Goal: Task Accomplishment & Management: Use online tool/utility

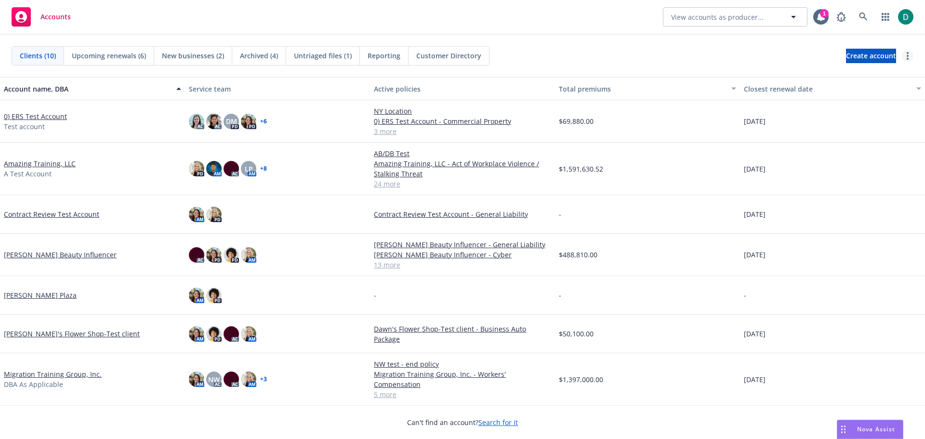
click at [905, 54] on link "more" at bounding box center [908, 56] width 12 height 12
click at [855, 74] on link "Bulk update account servicing teams" at bounding box center [834, 75] width 160 height 19
click at [908, 53] on circle "more" at bounding box center [908, 53] width 2 height 2
click at [878, 80] on link "Bulk update account servicing teams" at bounding box center [834, 75] width 160 height 19
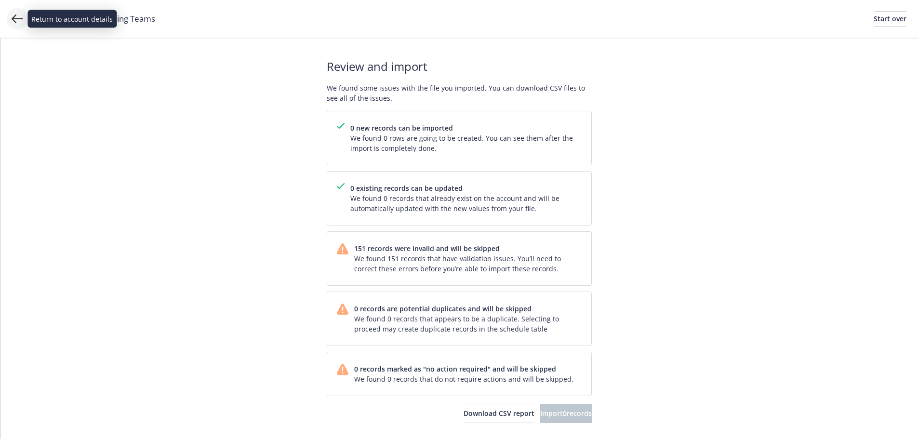
click at [19, 19] on icon at bounding box center [18, 18] width 12 height 9
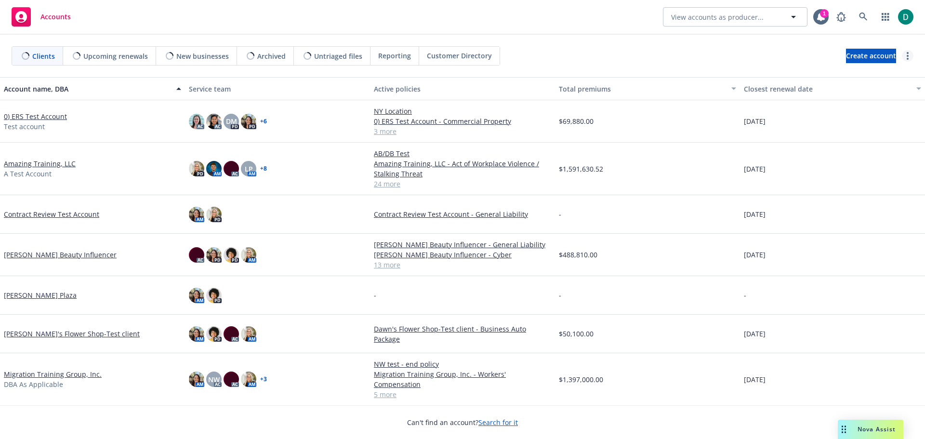
click at [905, 52] on link "more" at bounding box center [908, 56] width 12 height 12
click at [839, 74] on link "Bulk update account servicing teams" at bounding box center [834, 75] width 160 height 19
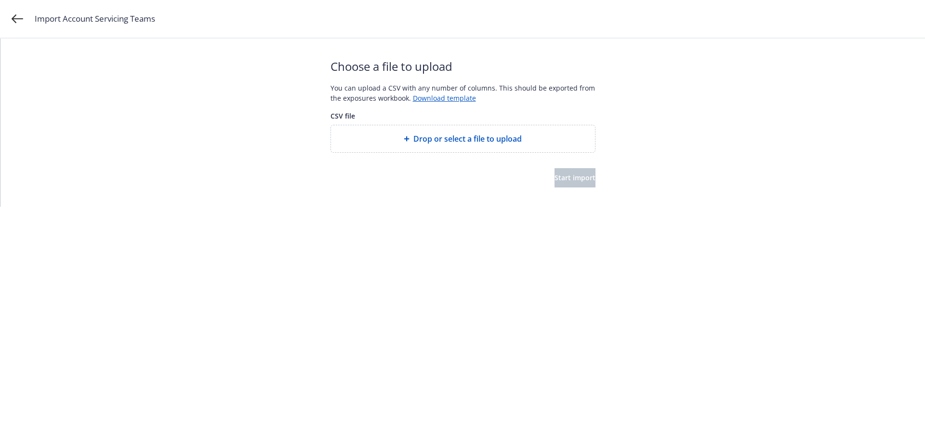
click at [454, 144] on span "Drop or select a file to upload" at bounding box center [467, 139] width 108 height 12
click at [562, 178] on span "Start import" at bounding box center [575, 177] width 41 height 9
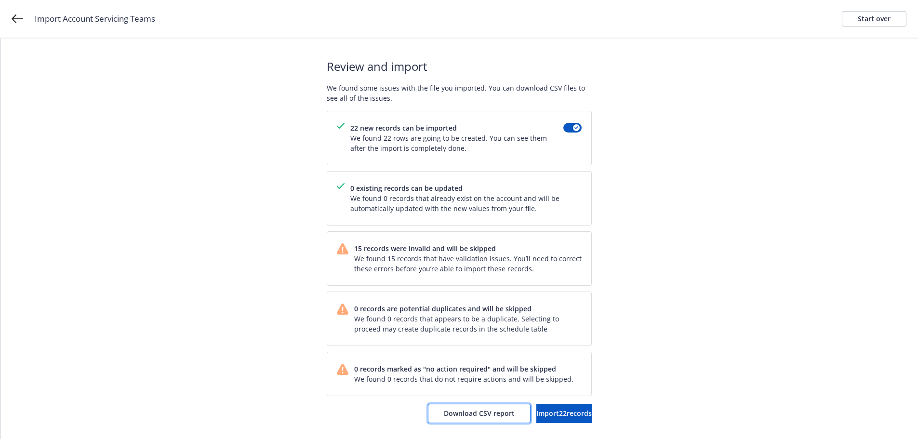
click at [464, 417] on span "Download CSV report" at bounding box center [479, 413] width 71 height 9
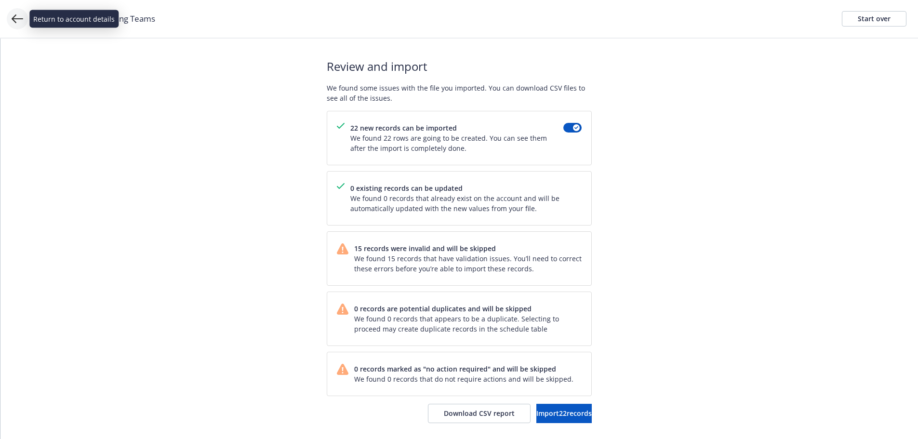
click at [19, 19] on icon at bounding box center [18, 18] width 12 height 9
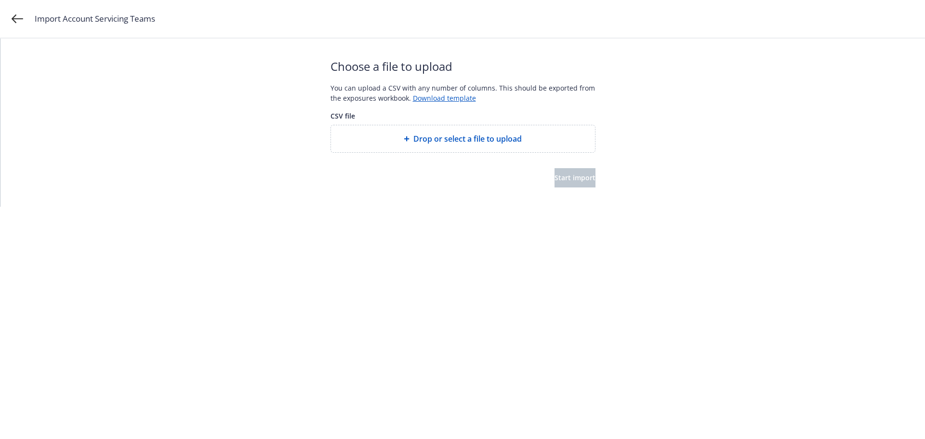
click at [426, 136] on span "Drop or select a file to upload" at bounding box center [467, 139] width 108 height 12
click at [567, 173] on span "Start import" at bounding box center [575, 177] width 41 height 9
click at [476, 142] on span "Drop or select a file to upload" at bounding box center [467, 139] width 108 height 12
click at [555, 178] on span "Start import" at bounding box center [575, 177] width 41 height 9
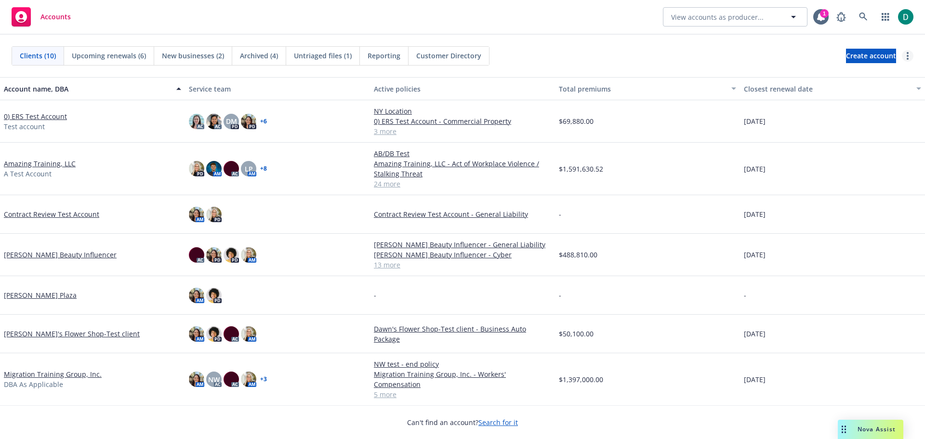
click at [910, 57] on link "more" at bounding box center [908, 56] width 12 height 12
click at [875, 80] on link "Bulk update account servicing teams" at bounding box center [834, 75] width 160 height 19
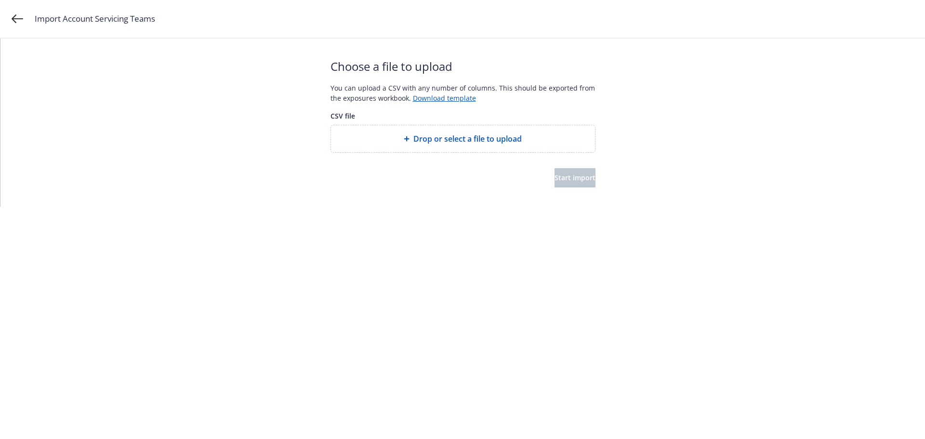
click at [459, 141] on span "Drop or select a file to upload" at bounding box center [467, 139] width 108 height 12
click at [555, 182] on button "Start import" at bounding box center [575, 177] width 41 height 19
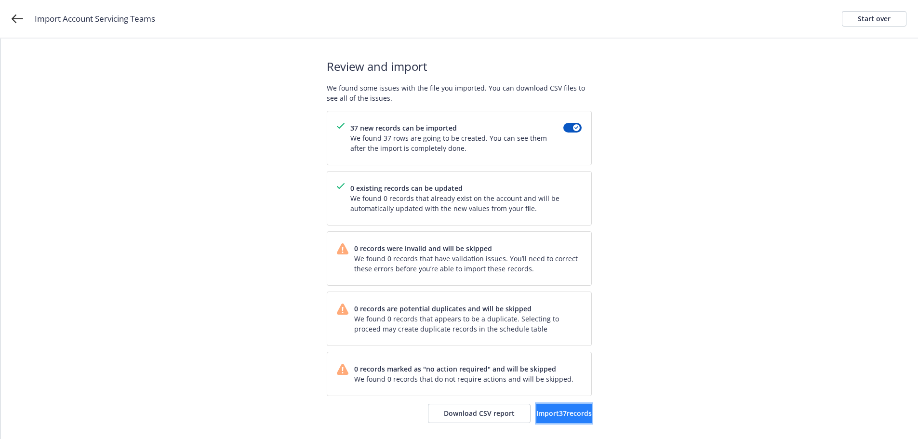
click at [549, 412] on span "Import 37 records" at bounding box center [563, 413] width 55 height 9
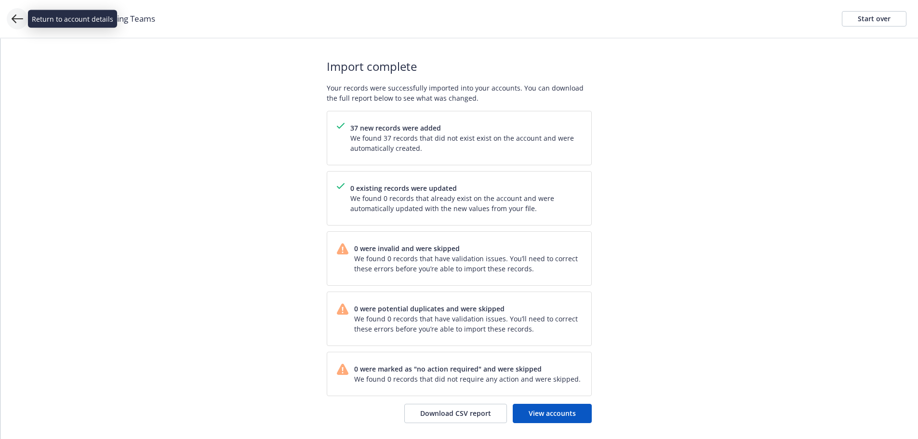
click at [15, 16] on icon at bounding box center [18, 18] width 12 height 9
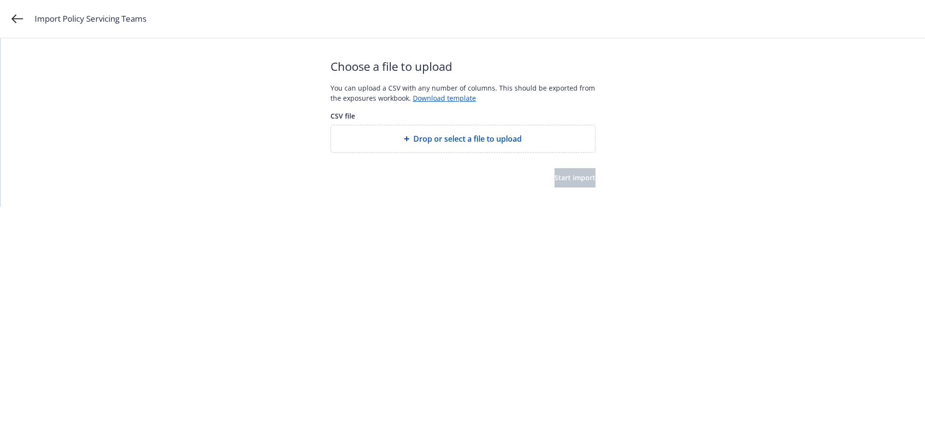
click at [494, 153] on div at bounding box center [463, 160] width 265 height 15
click at [491, 141] on span "Drop or select a file to upload" at bounding box center [467, 139] width 108 height 12
click at [555, 178] on span "Start import" at bounding box center [575, 177] width 41 height 9
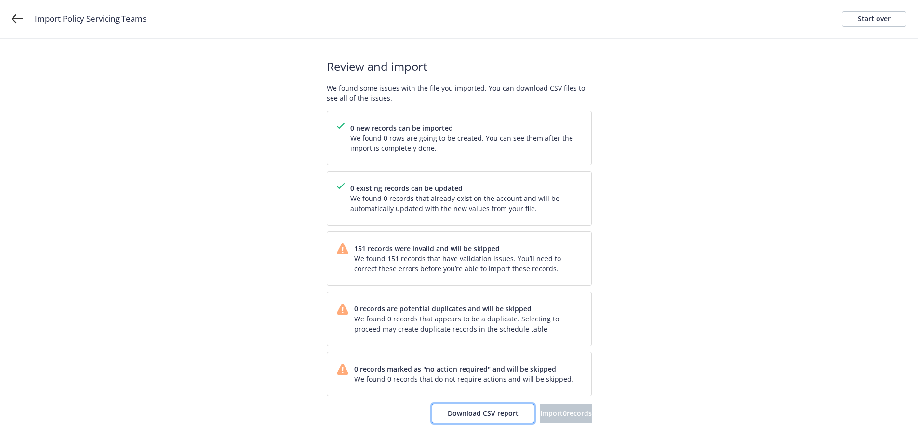
click at [438, 418] on button "Download CSV report" at bounding box center [483, 413] width 103 height 19
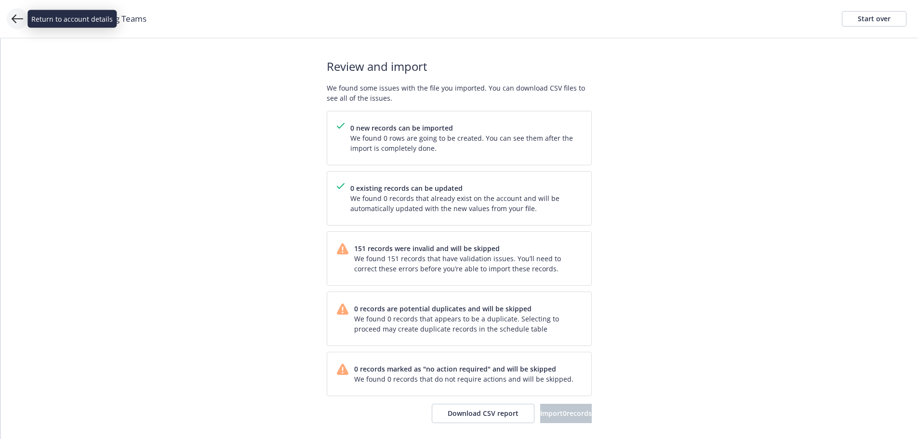
click at [17, 14] on icon at bounding box center [18, 19] width 12 height 12
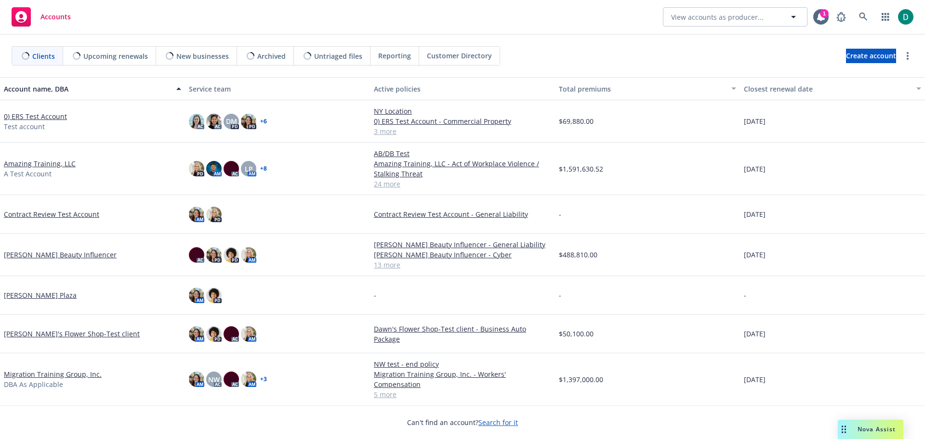
click at [911, 50] on div "Create account" at bounding box center [879, 56] width 67 height 14
click at [909, 55] on link "more" at bounding box center [908, 56] width 12 height 12
click at [869, 93] on link "Bulk update policy servicing teams" at bounding box center [834, 94] width 160 height 19
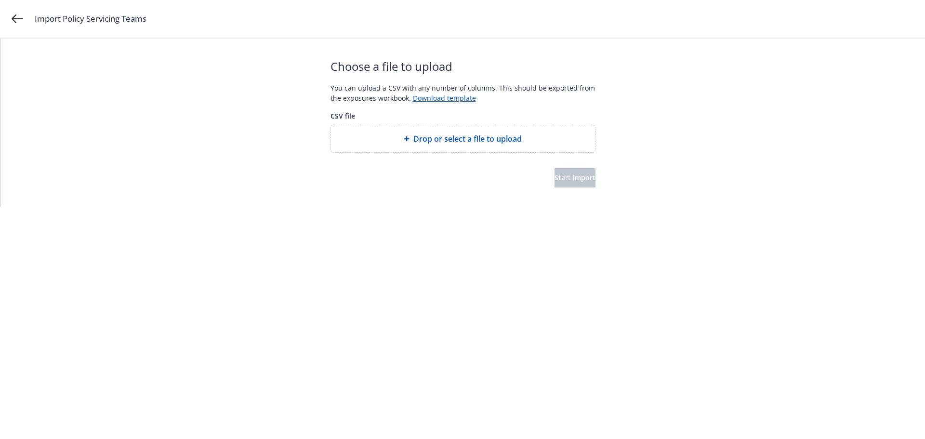
click at [440, 134] on span "Drop or select a file to upload" at bounding box center [467, 139] width 108 height 12
click at [556, 175] on span "Start import" at bounding box center [575, 177] width 41 height 9
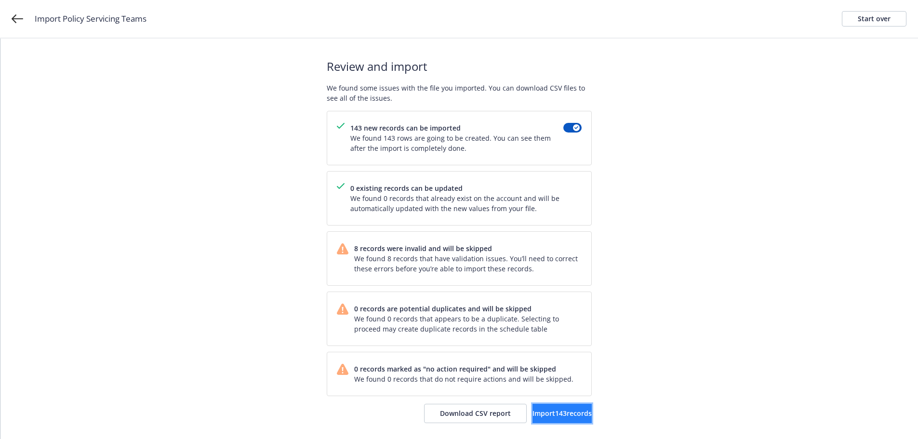
click at [562, 410] on span "Import 143 records" at bounding box center [562, 413] width 59 height 9
